Goal: Information Seeking & Learning: Check status

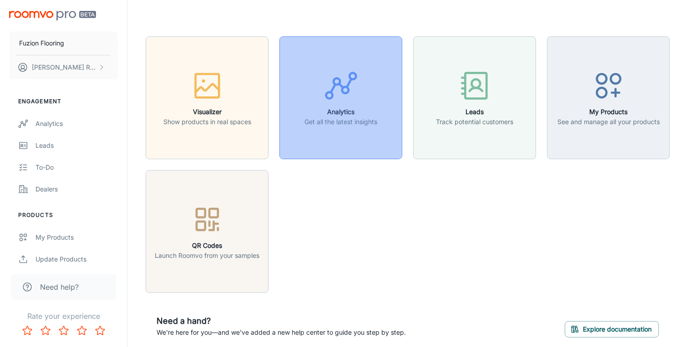
click at [351, 141] on button "Analytics Get all the latest insights" at bounding box center [341, 97] width 123 height 123
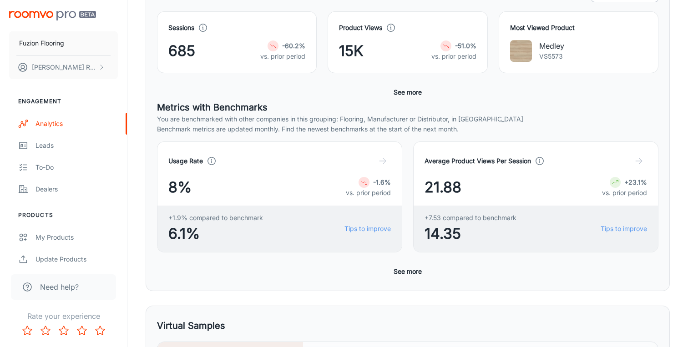
scroll to position [185, 0]
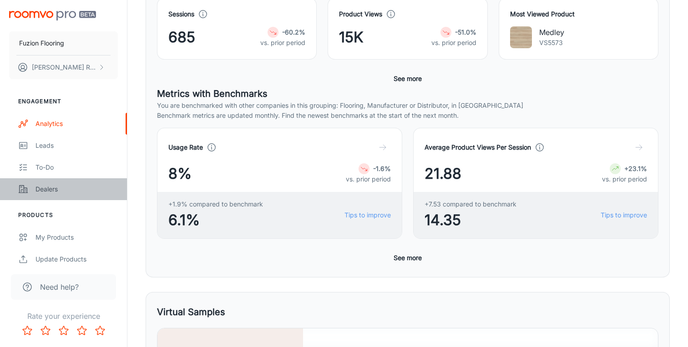
click at [68, 190] on div "Dealers" at bounding box center [77, 189] width 82 height 10
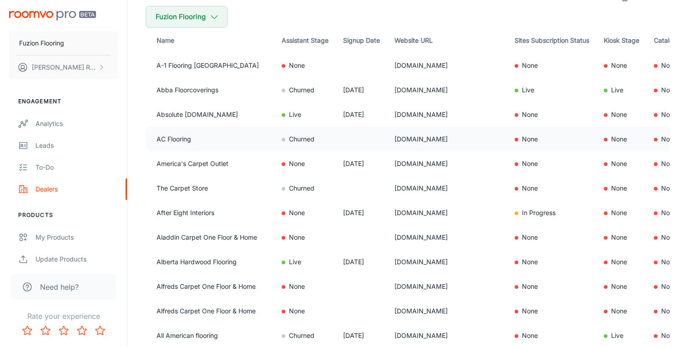
scroll to position [69, 0]
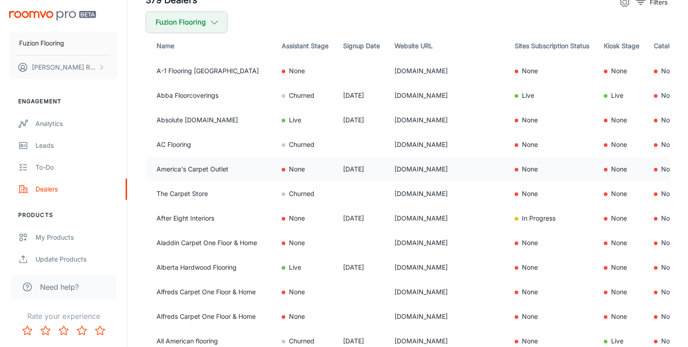
click at [296, 171] on td "None" at bounding box center [305, 169] width 61 height 25
drag, startPoint x: 229, startPoint y: 168, endPoint x: 421, endPoint y: 171, distance: 192.6
click at [421, 171] on tr "America's Carpet Outlet None [DATE] [DOMAIN_NAME] None None None" at bounding box center [427, 169] width 562 height 25
click at [421, 171] on td "[DOMAIN_NAME]" at bounding box center [447, 169] width 120 height 25
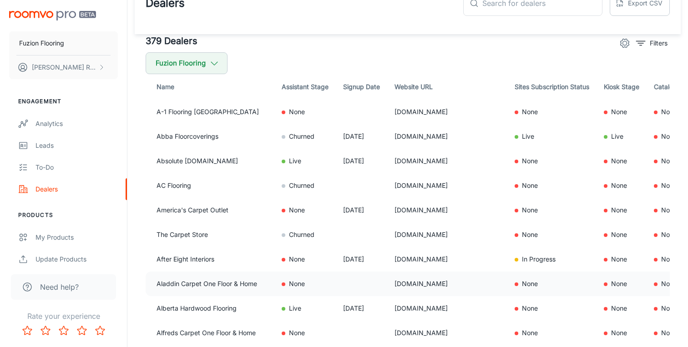
scroll to position [0, 0]
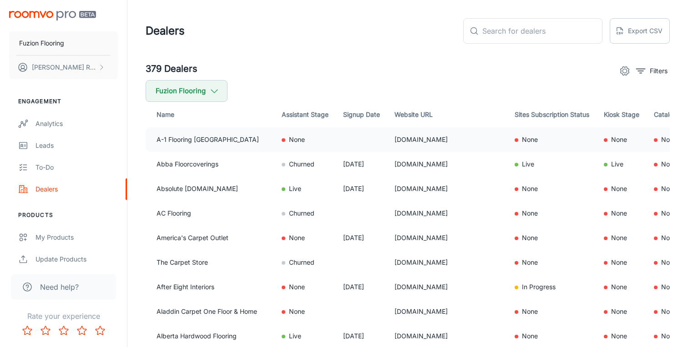
click at [297, 140] on td "None" at bounding box center [305, 139] width 61 height 25
click at [304, 164] on td "Churned" at bounding box center [305, 164] width 61 height 25
drag, startPoint x: 278, startPoint y: 189, endPoint x: 331, endPoint y: 190, distance: 53.3
click at [331, 190] on td "Live" at bounding box center [305, 189] width 61 height 25
drag, startPoint x: 331, startPoint y: 190, endPoint x: 377, endPoint y: 210, distance: 49.7
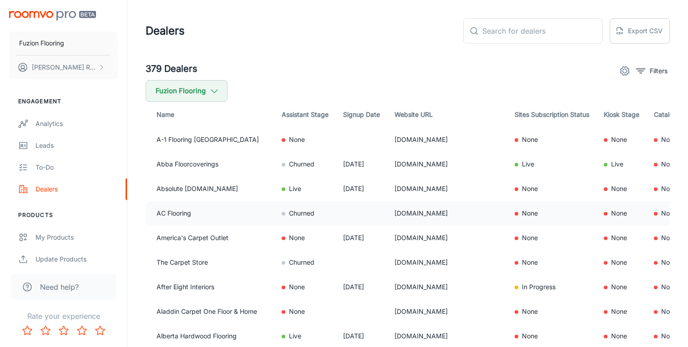
click at [331, 190] on td "Live" at bounding box center [305, 189] width 61 height 25
click at [198, 94] on button "Fuzion Flooring" at bounding box center [187, 91] width 82 height 22
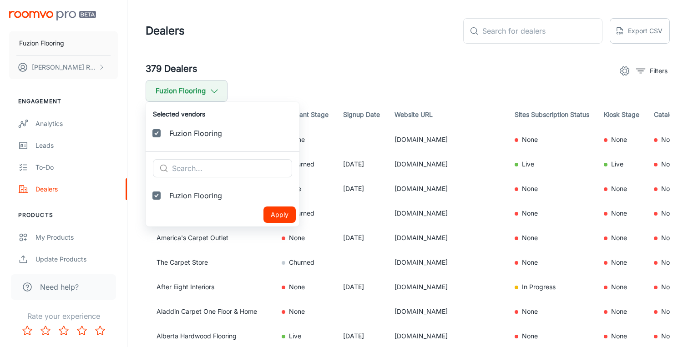
click at [209, 91] on div at bounding box center [344, 173] width 688 height 347
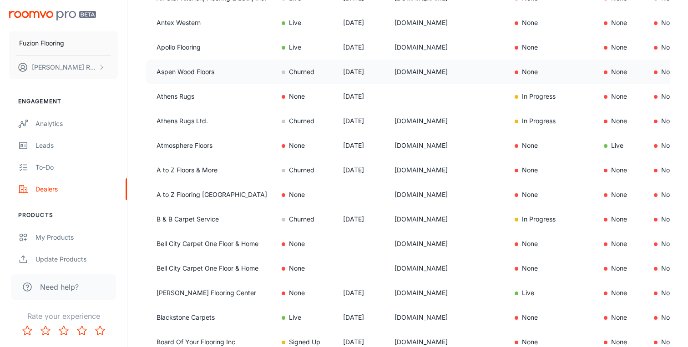
scroll to position [497, 0]
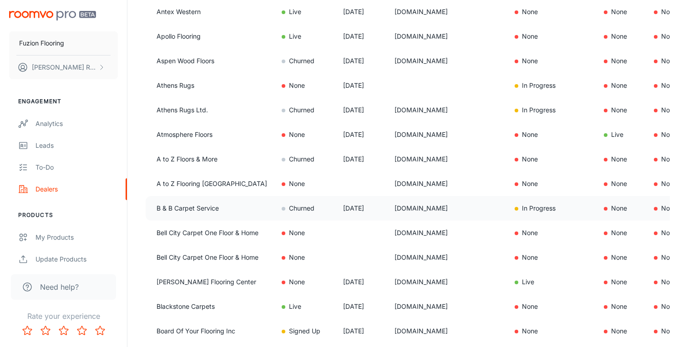
click at [301, 208] on td "Churned" at bounding box center [305, 208] width 61 height 25
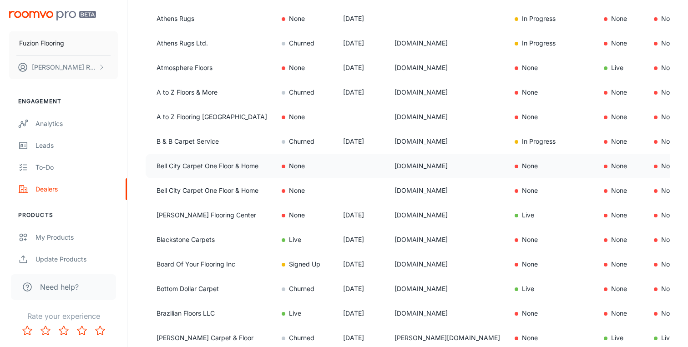
scroll to position [632, 0]
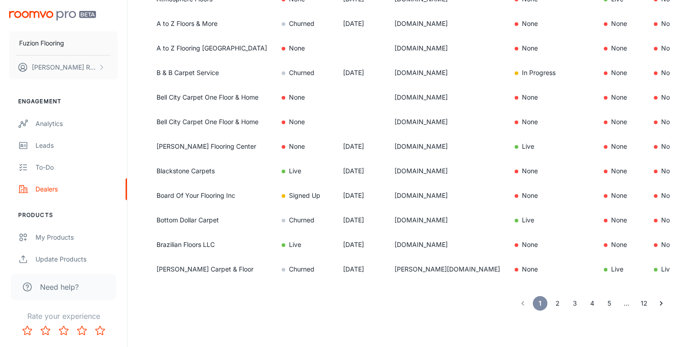
click at [561, 305] on button "2" at bounding box center [557, 303] width 15 height 15
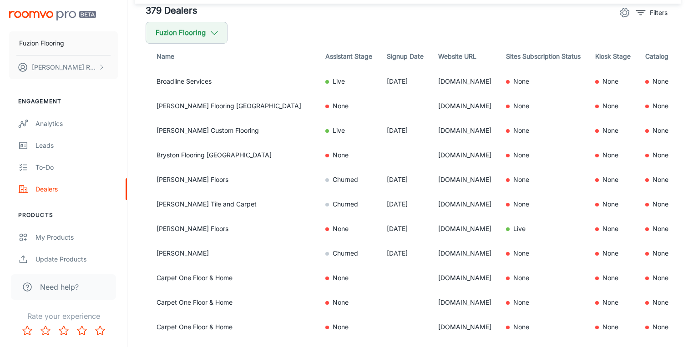
scroll to position [0, 0]
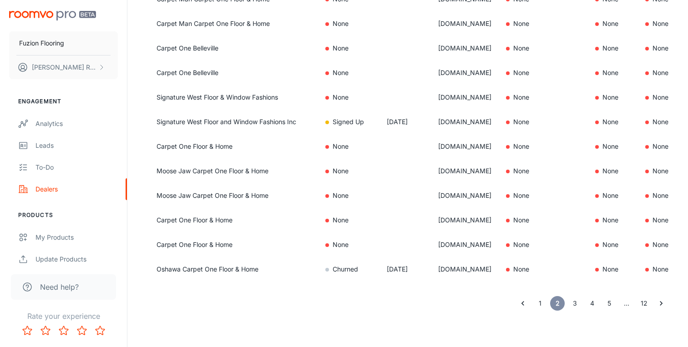
click at [573, 305] on button "3" at bounding box center [575, 303] width 15 height 15
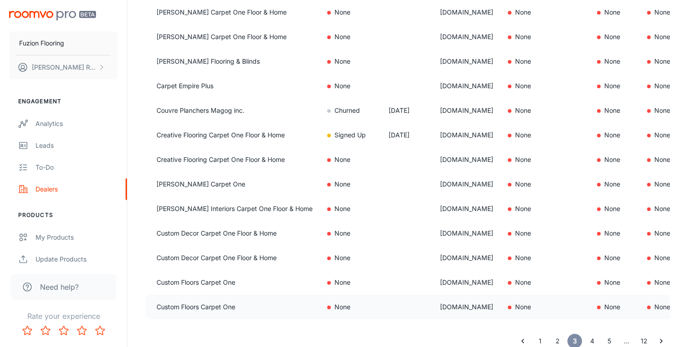
scroll to position [632, 0]
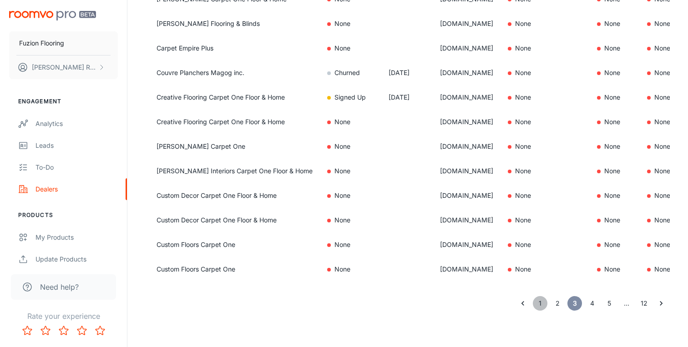
click at [538, 301] on button "1" at bounding box center [540, 303] width 15 height 15
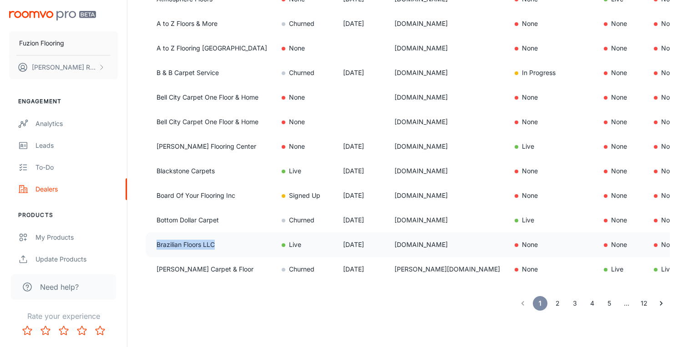
drag, startPoint x: 222, startPoint y: 245, endPoint x: 291, endPoint y: 240, distance: 69.8
click at [155, 243] on td "Brazilian Floors LLC" at bounding box center [210, 245] width 129 height 25
click at [257, 244] on td "Brazilian Floors LLC" at bounding box center [210, 245] width 129 height 25
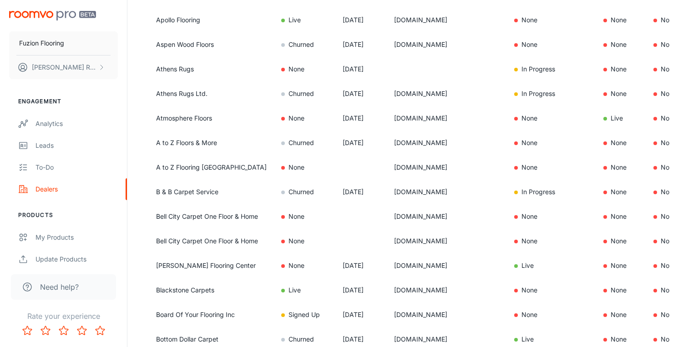
scroll to position [513, 0]
drag, startPoint x: 443, startPoint y: 144, endPoint x: 439, endPoint y: 161, distance: 17.6
click at [400, 144] on td "[DOMAIN_NAME]" at bounding box center [447, 143] width 120 height 25
copy td "[DOMAIN_NAME]"
drag, startPoint x: 399, startPoint y: 168, endPoint x: 488, endPoint y: 172, distance: 88.9
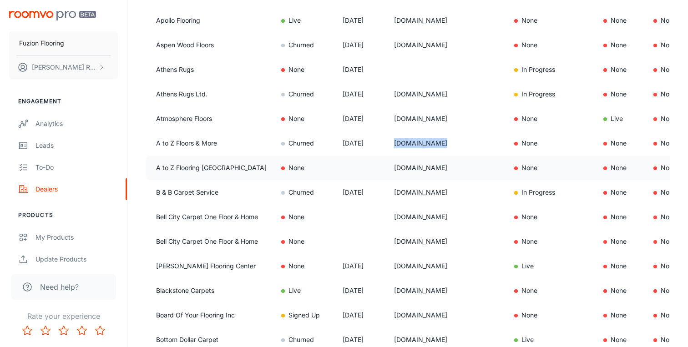
click at [488, 172] on td "[DOMAIN_NAME]" at bounding box center [447, 168] width 120 height 25
copy td "[DOMAIN_NAME]"
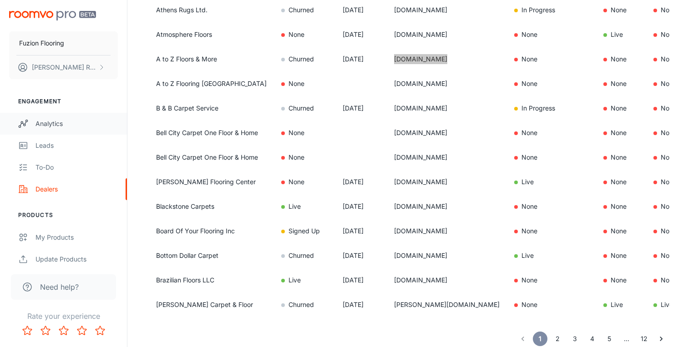
scroll to position [597, 0]
drag, startPoint x: 399, startPoint y: 132, endPoint x: 500, endPoint y: 135, distance: 101.1
click at [500, 135] on td "[DOMAIN_NAME]" at bounding box center [447, 132] width 120 height 25
copy td "[DOMAIN_NAME]"
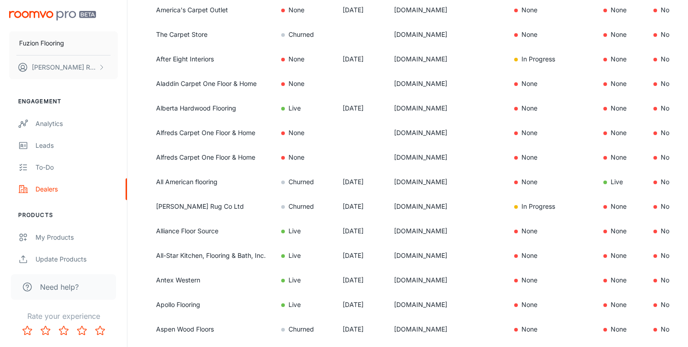
scroll to position [0, 0]
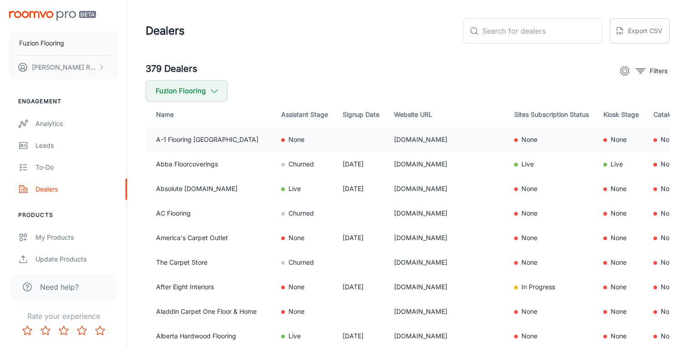
drag, startPoint x: 399, startPoint y: 140, endPoint x: 466, endPoint y: 140, distance: 66.9
click at [466, 140] on td "[DOMAIN_NAME]" at bounding box center [447, 139] width 120 height 25
copy td "[DOMAIN_NAME]"
drag, startPoint x: 401, startPoint y: 237, endPoint x: 475, endPoint y: 285, distance: 88.7
click at [402, 238] on td "[DOMAIN_NAME]" at bounding box center [447, 238] width 120 height 25
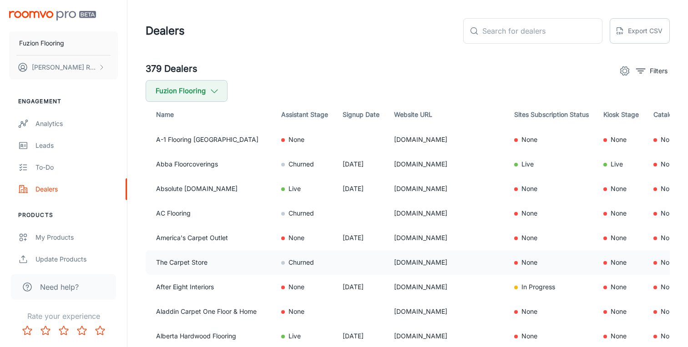
click at [403, 262] on td "[DOMAIN_NAME]" at bounding box center [447, 262] width 120 height 25
drag, startPoint x: 401, startPoint y: 262, endPoint x: 520, endPoint y: 264, distance: 118.9
click at [520, 264] on tr "The Carpet Store Churned [DOMAIN_NAME] None None None" at bounding box center [426, 262] width 562 height 25
drag, startPoint x: 397, startPoint y: 288, endPoint x: 479, endPoint y: 288, distance: 81.5
click at [479, 288] on td "[DOMAIN_NAME]" at bounding box center [447, 287] width 120 height 25
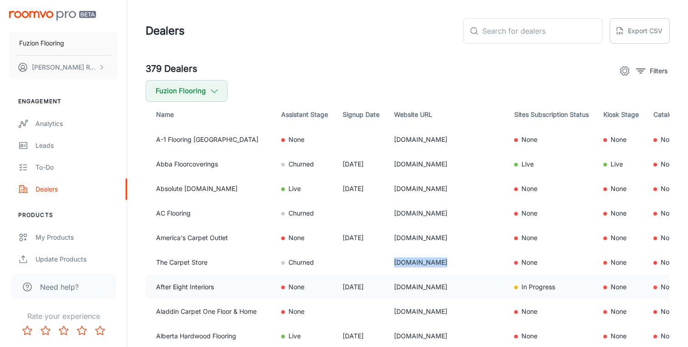
copy td "[DOMAIN_NAME]"
click at [642, 67] on icon "filter" at bounding box center [641, 71] width 11 height 11
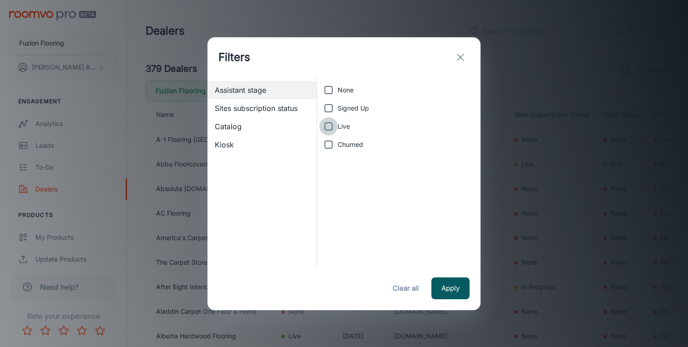
click at [332, 127] on input "Live" at bounding box center [329, 126] width 18 height 18
checkbox input "true"
click at [451, 289] on button "Apply" at bounding box center [451, 289] width 38 height 22
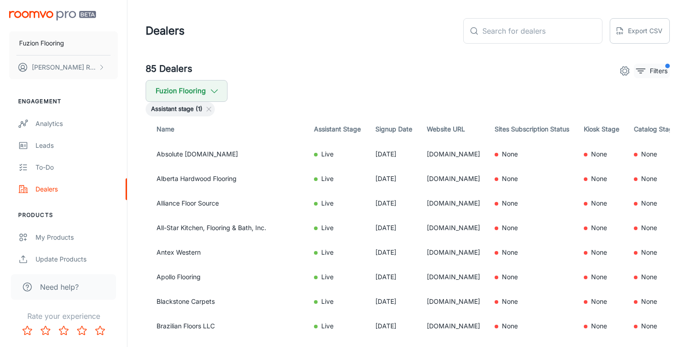
click at [650, 73] on p "Filters" at bounding box center [659, 71] width 18 height 10
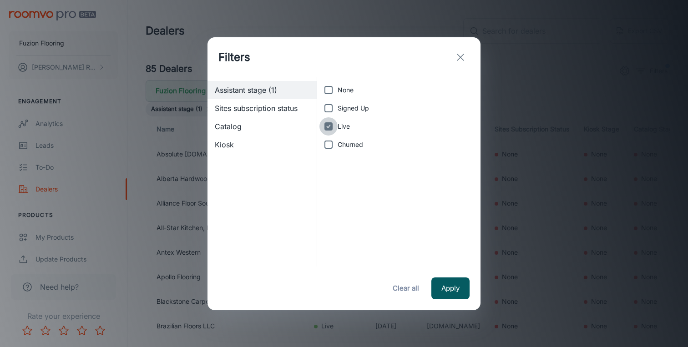
click at [328, 126] on input "Live" at bounding box center [329, 126] width 18 height 18
checkbox input "false"
click at [328, 143] on input "Churned" at bounding box center [329, 145] width 18 height 18
checkbox input "true"
click at [459, 285] on button "Apply" at bounding box center [451, 289] width 38 height 22
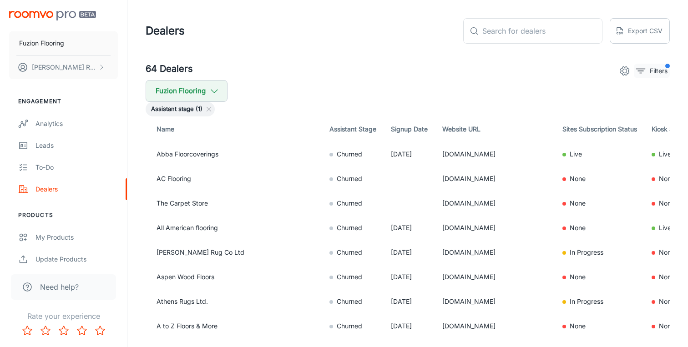
click at [644, 76] on button "Filters" at bounding box center [652, 71] width 36 height 15
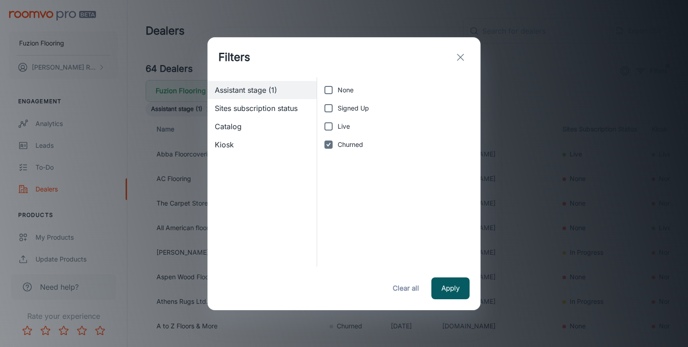
drag, startPoint x: 327, startPoint y: 143, endPoint x: 332, endPoint y: 148, distance: 7.7
click at [327, 143] on input "Churned" at bounding box center [329, 145] width 18 height 18
checkbox input "false"
click at [439, 283] on button "Apply" at bounding box center [451, 289] width 38 height 22
